Goal: Download file/media

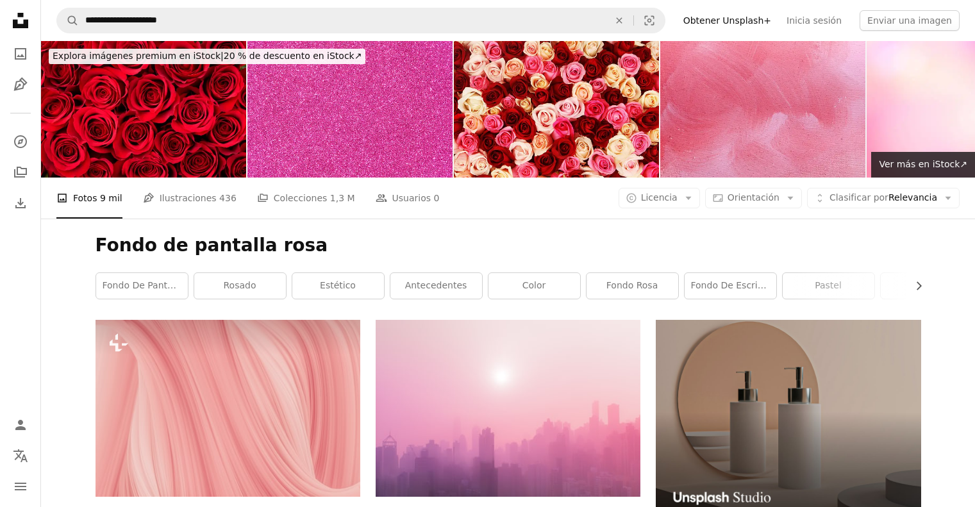
scroll to position [9350, 0]
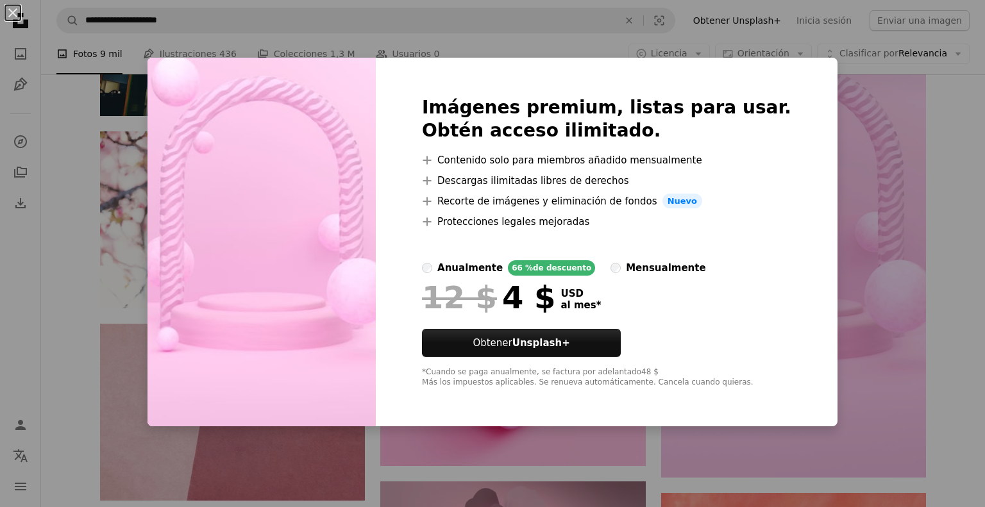
click at [849, 132] on div "An X shape Imágenes premium, listas para usar. Obtén acceso ilimitado. A plus s…" at bounding box center [492, 253] width 985 height 507
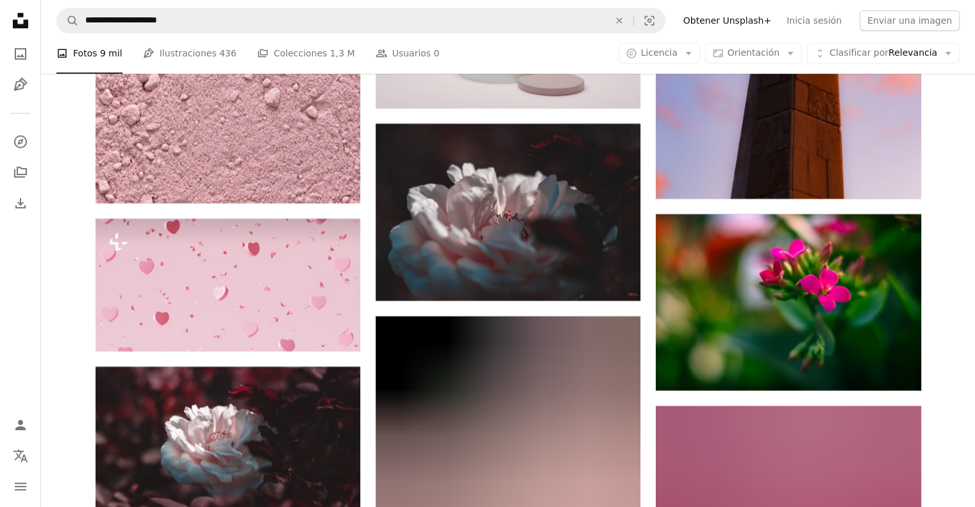
scroll to position [30176, 0]
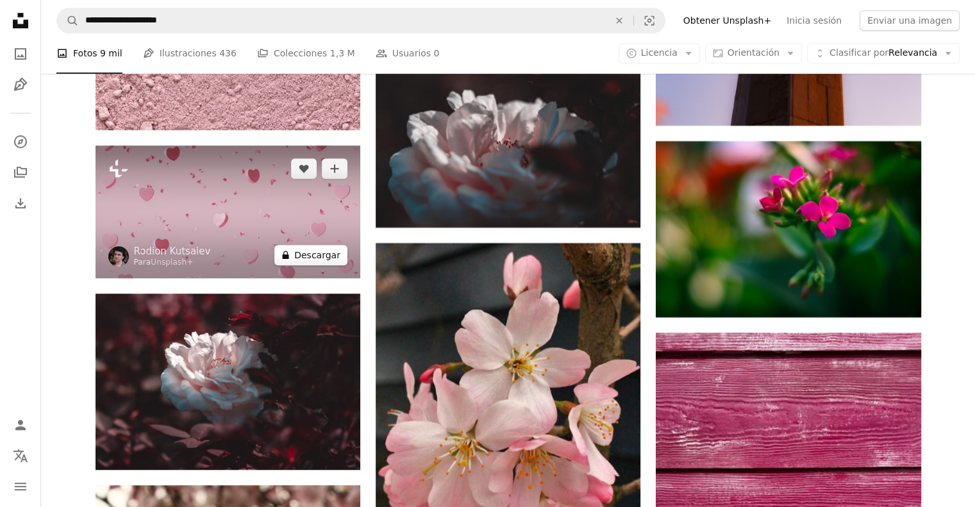
click at [323, 264] on button "A lock Descargar" at bounding box center [310, 255] width 73 height 21
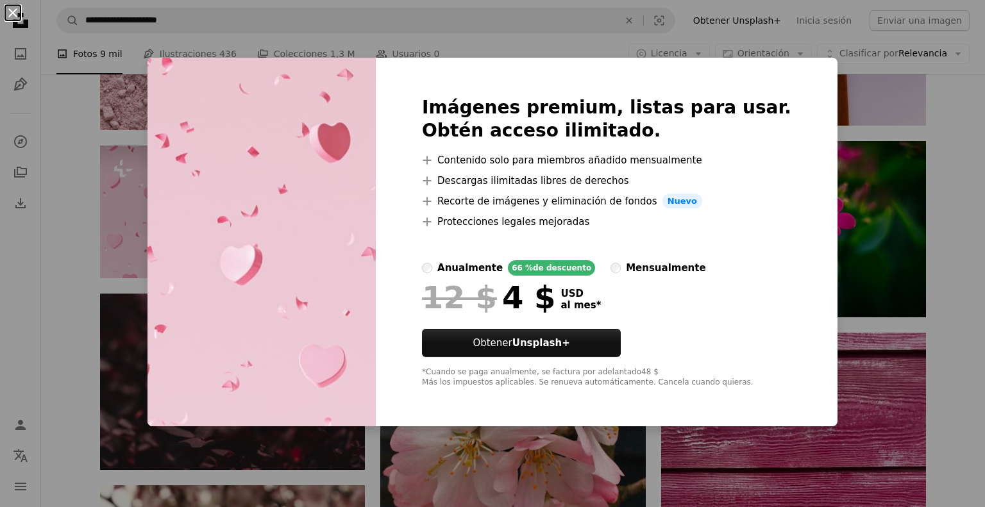
click at [13, 16] on button "An X shape" at bounding box center [12, 12] width 15 height 15
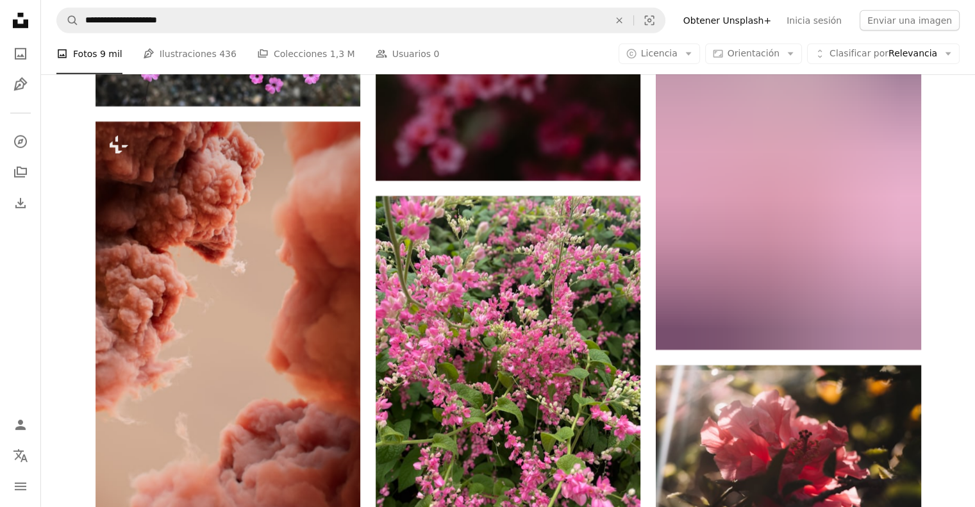
scroll to position [43079, 0]
